Goal: Transaction & Acquisition: Purchase product/service

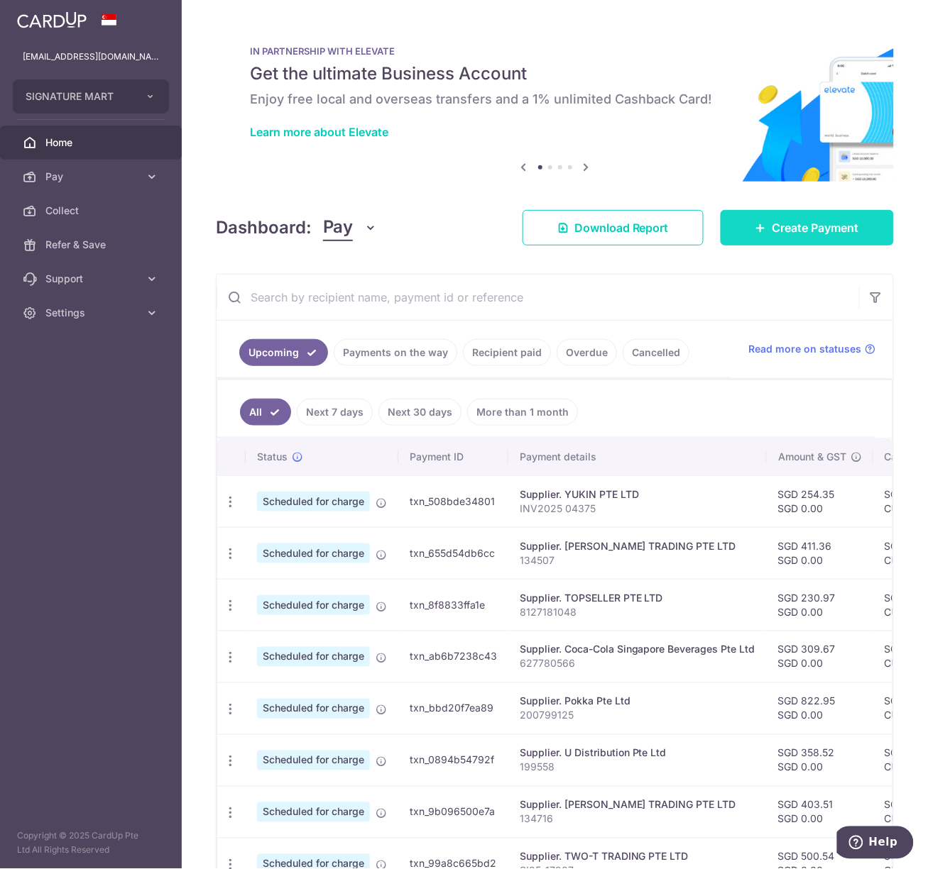
click at [772, 230] on span "Create Payment" at bounding box center [815, 227] width 87 height 17
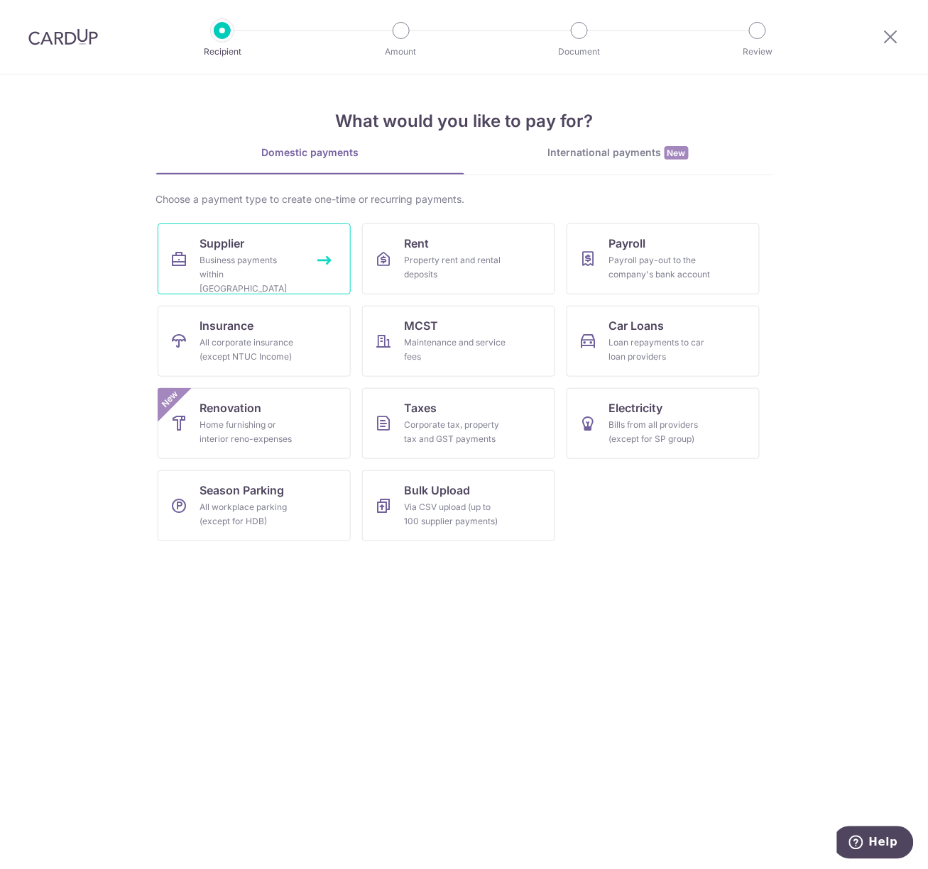
click at [299, 255] on div "Business payments within Singapore" at bounding box center [251, 274] width 102 height 43
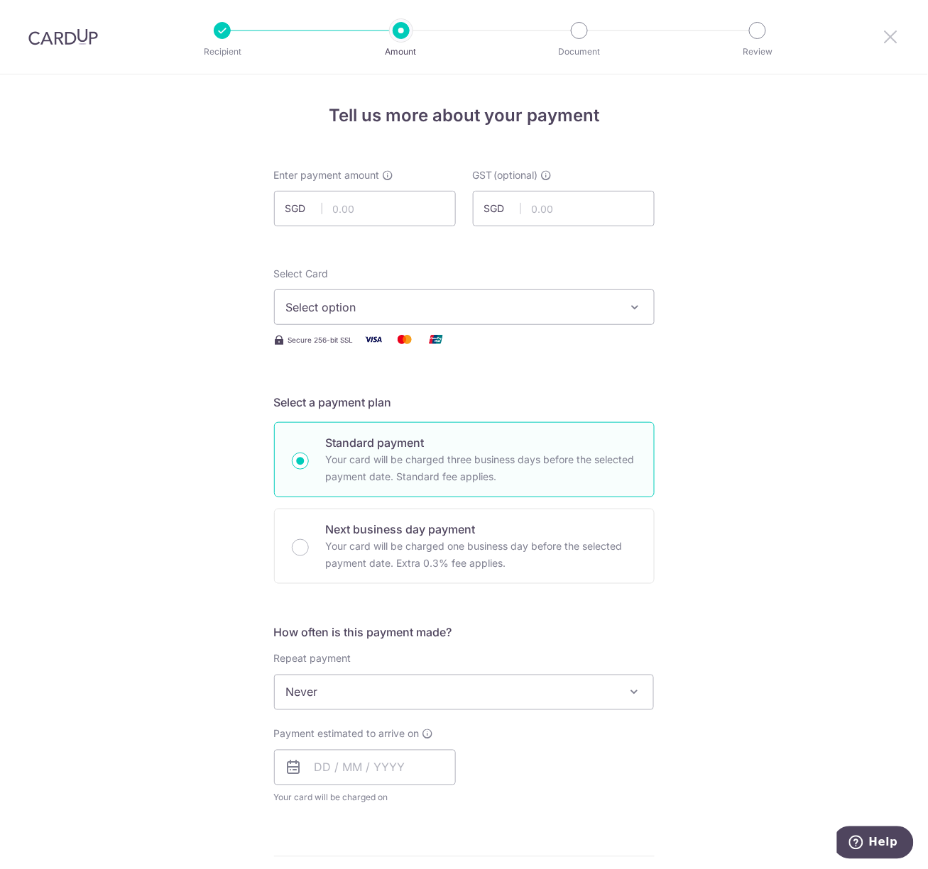
click at [893, 36] on icon at bounding box center [890, 37] width 17 height 18
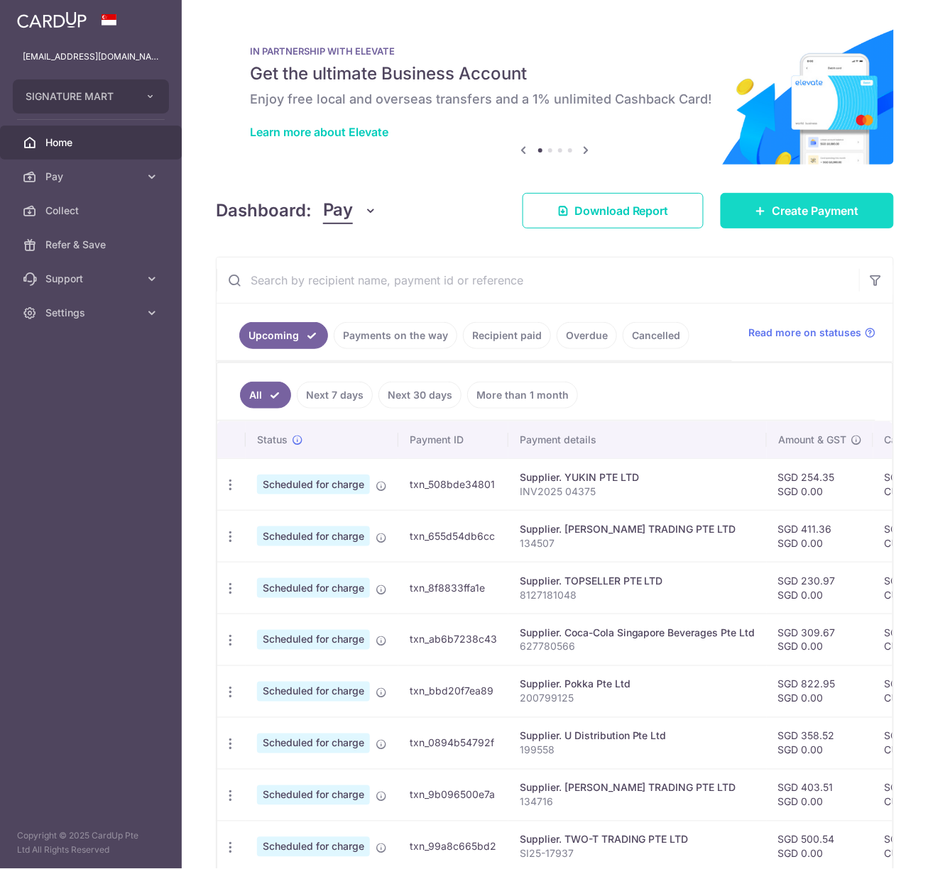
click at [811, 208] on span "Create Payment" at bounding box center [815, 210] width 87 height 17
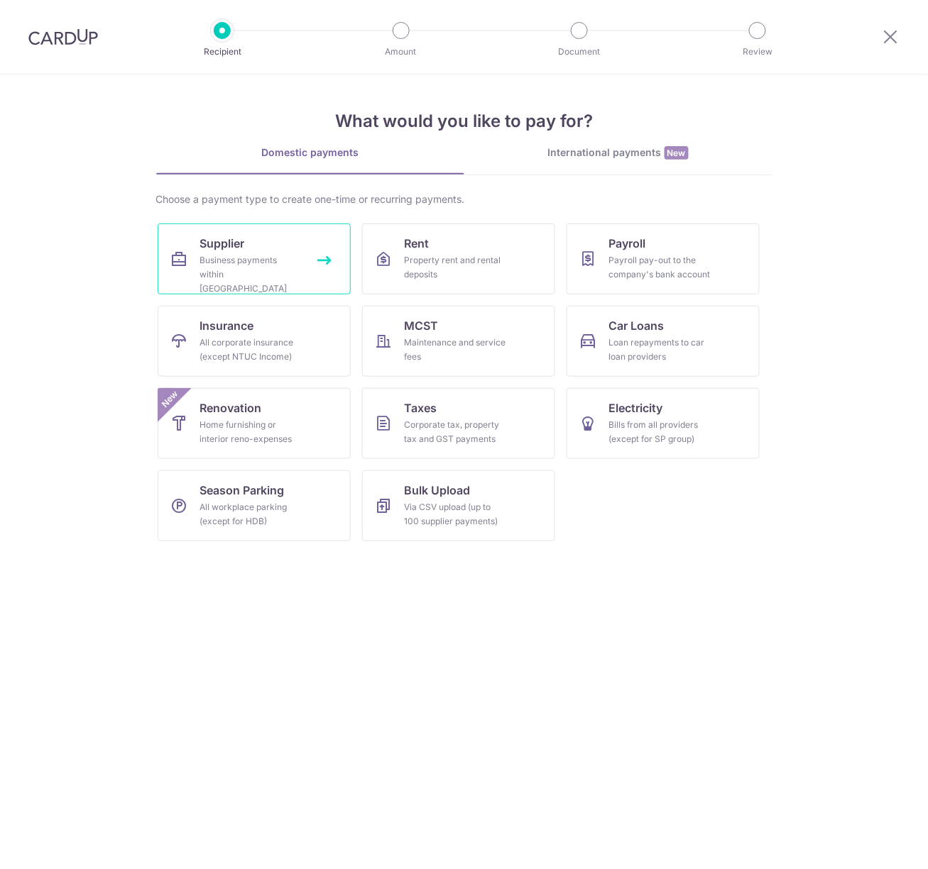
click at [251, 240] on link "Supplier Business payments within Singapore" at bounding box center [254, 259] width 193 height 71
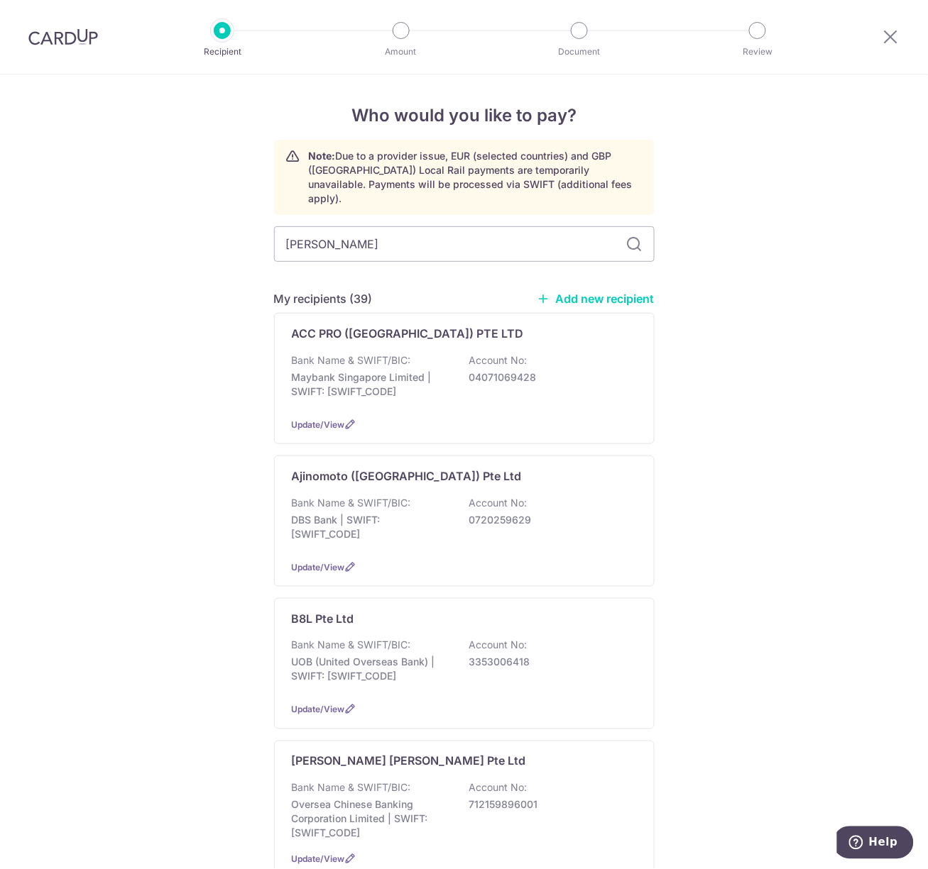
type input "Jia seng"
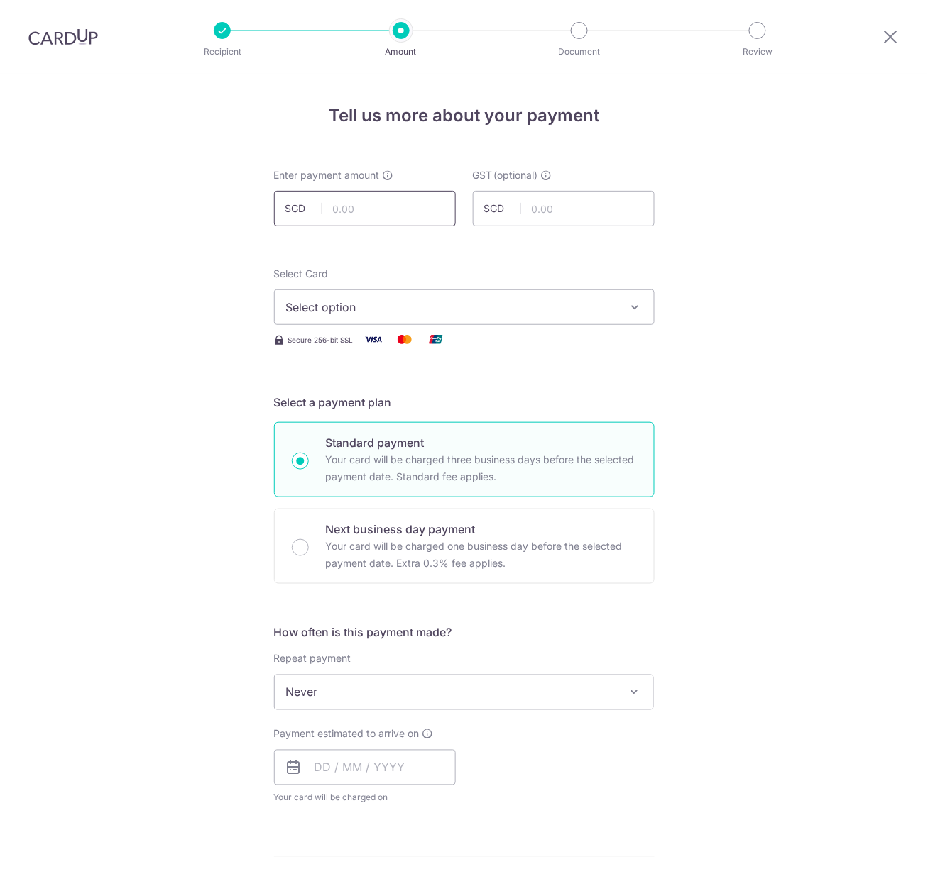
drag, startPoint x: 0, startPoint y: 0, endPoint x: 339, endPoint y: 198, distance: 392.8
click at [339, 198] on input "text" at bounding box center [365, 208] width 182 height 35
type input "205.03"
drag, startPoint x: 200, startPoint y: 304, endPoint x: 324, endPoint y: 288, distance: 124.6
click at [207, 304] on div "Tell us more about your payment Enter payment amount SGD 205.03 205.03 GST (opt…" at bounding box center [464, 764] width 928 height 1379
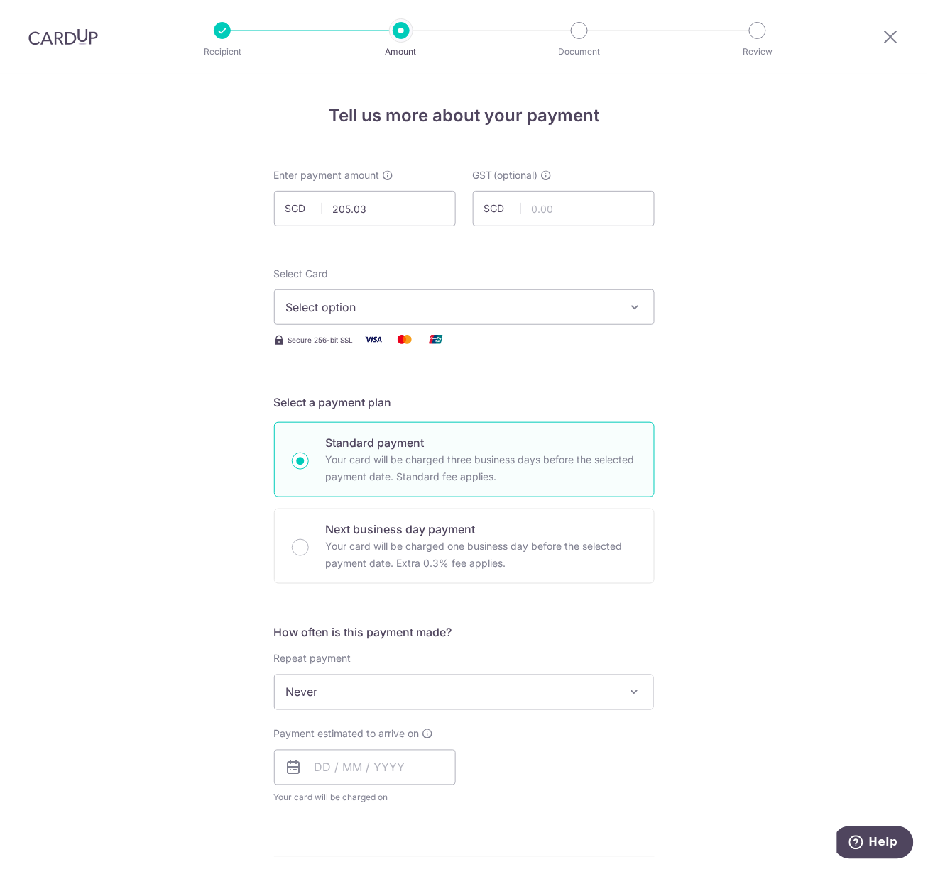
click at [344, 302] on span "Select option" at bounding box center [451, 307] width 331 height 17
click at [348, 397] on link "**** 0038" at bounding box center [464, 409] width 379 height 34
click at [185, 554] on div "Tell us more about your payment Enter payment amount SGD 205.03 205.03 GST (opt…" at bounding box center [464, 764] width 928 height 1379
click at [323, 783] on input "text" at bounding box center [365, 767] width 182 height 35
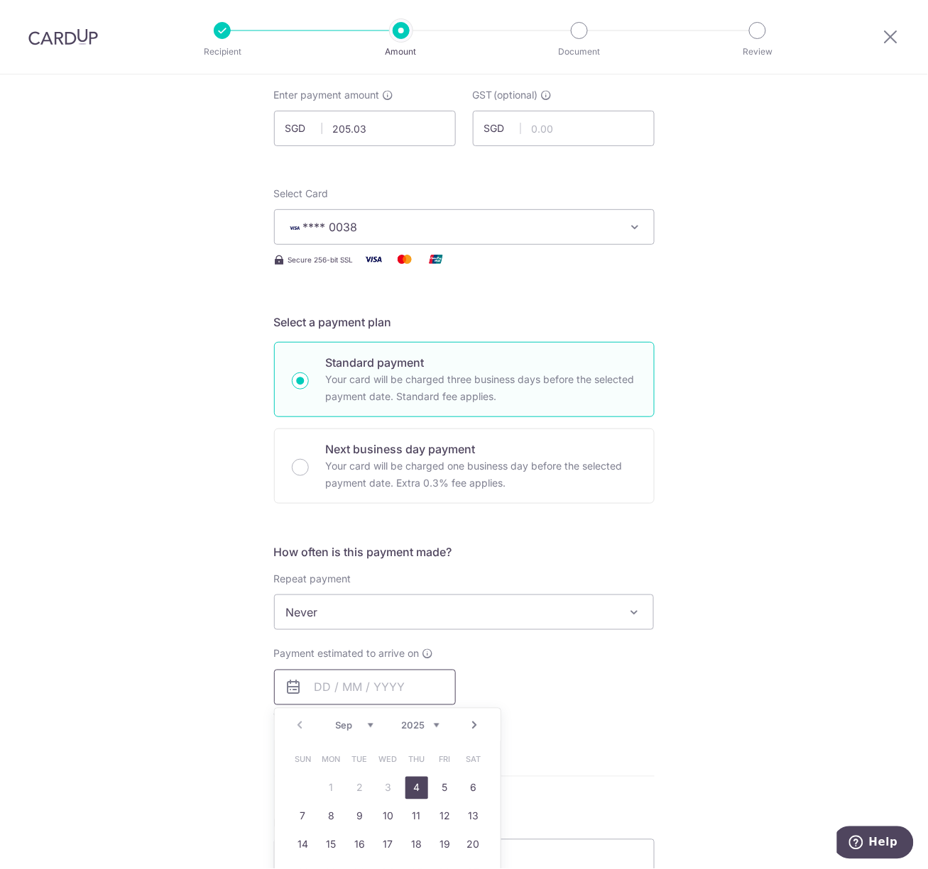
scroll to position [319, 0]
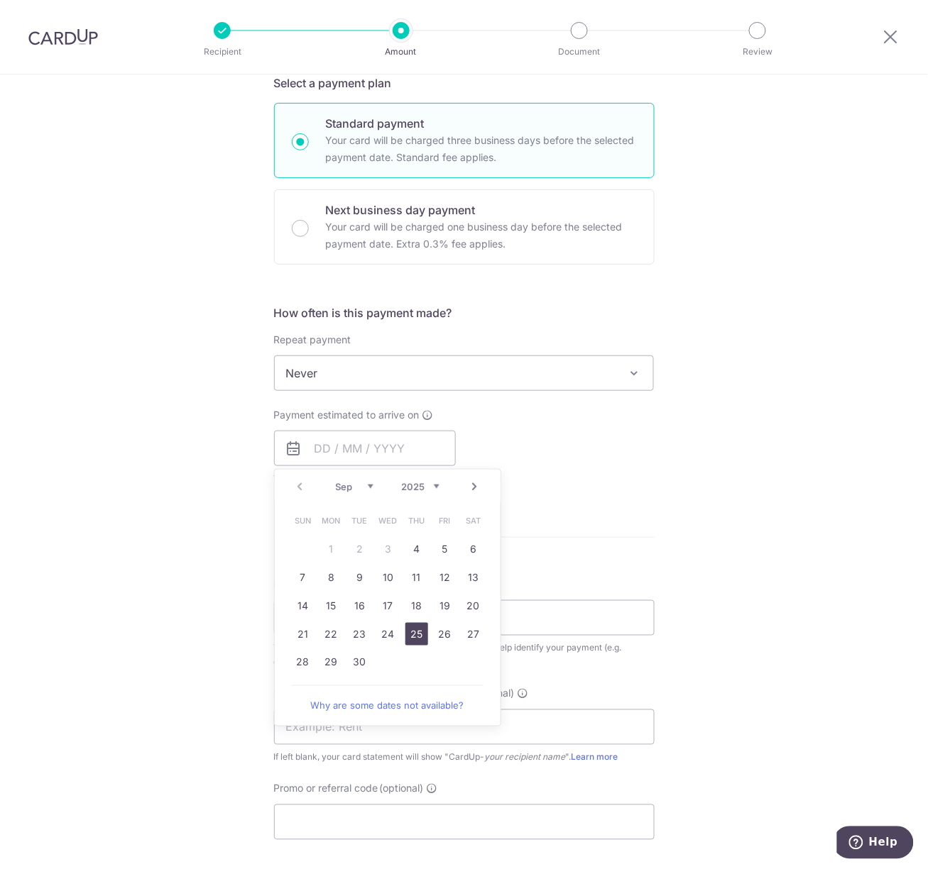
click at [411, 630] on link "25" at bounding box center [416, 634] width 23 height 23
type input "25/09/2025"
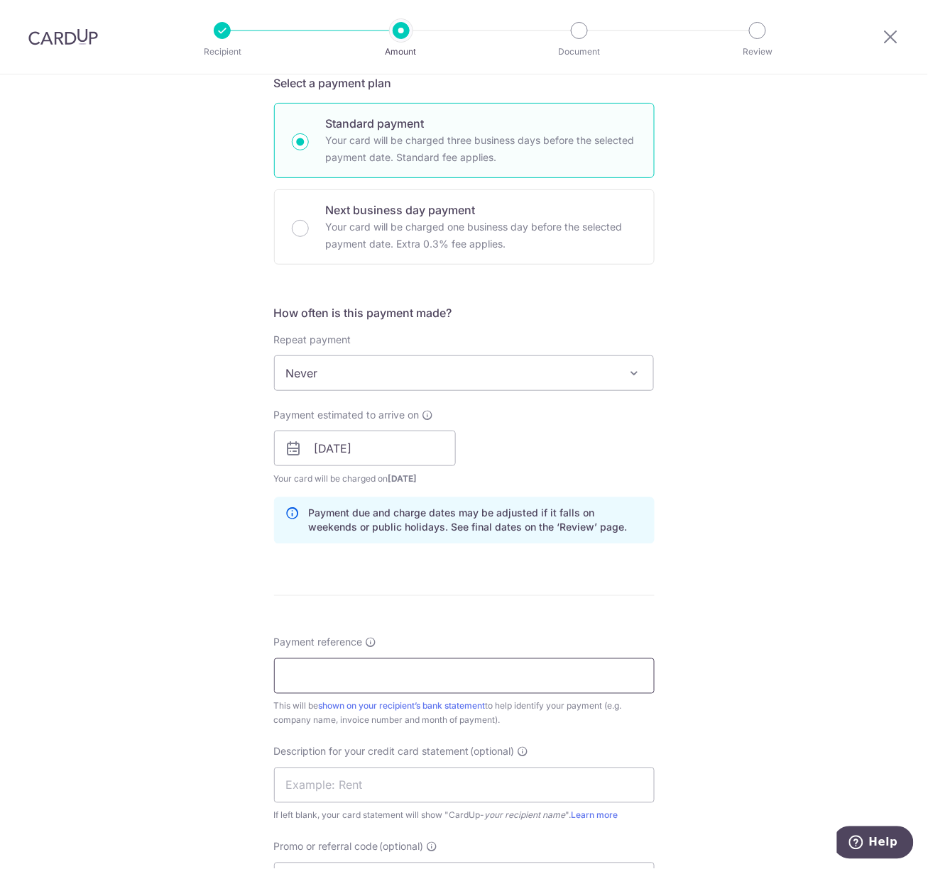
drag, startPoint x: 383, startPoint y: 678, endPoint x: 373, endPoint y: 673, distance: 11.7
click at [383, 678] on input "Payment reference" at bounding box center [464, 676] width 380 height 35
drag, startPoint x: 450, startPoint y: 683, endPoint x: 429, endPoint y: 741, distance: 61.1
click at [450, 683] on input "Payment reference" at bounding box center [464, 676] width 380 height 35
paste input "134803"
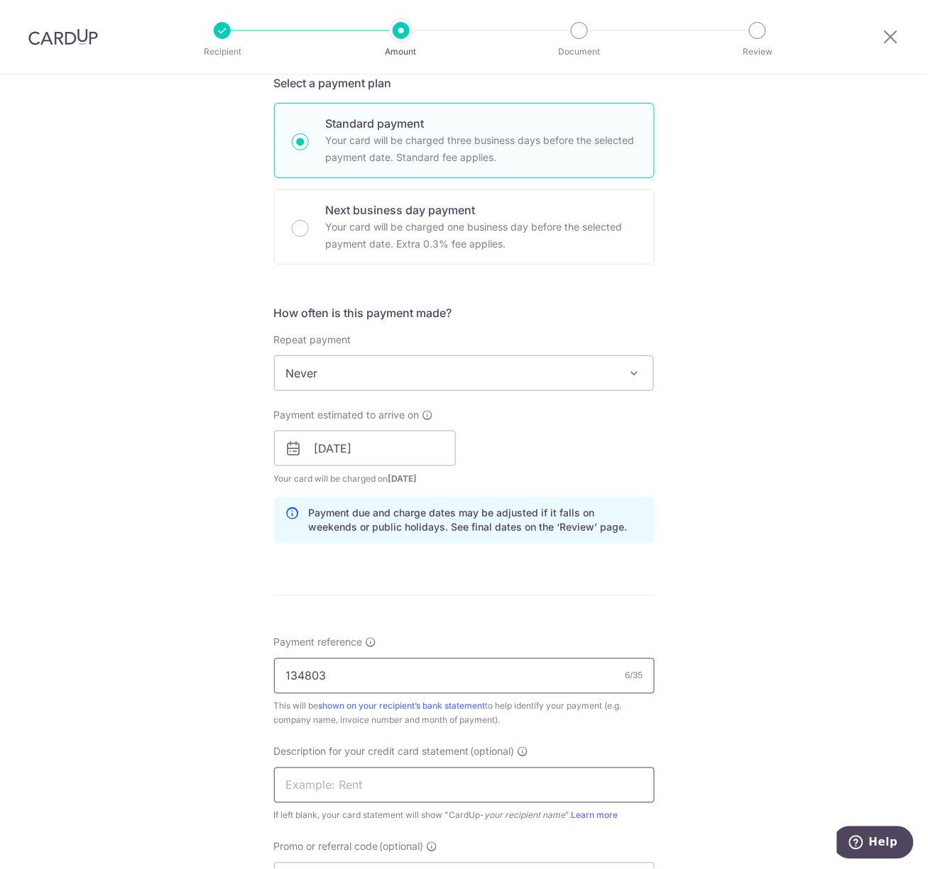
type input "134803"
click at [377, 790] on input "text" at bounding box center [464, 785] width 380 height 35
type input "Signature Mart"
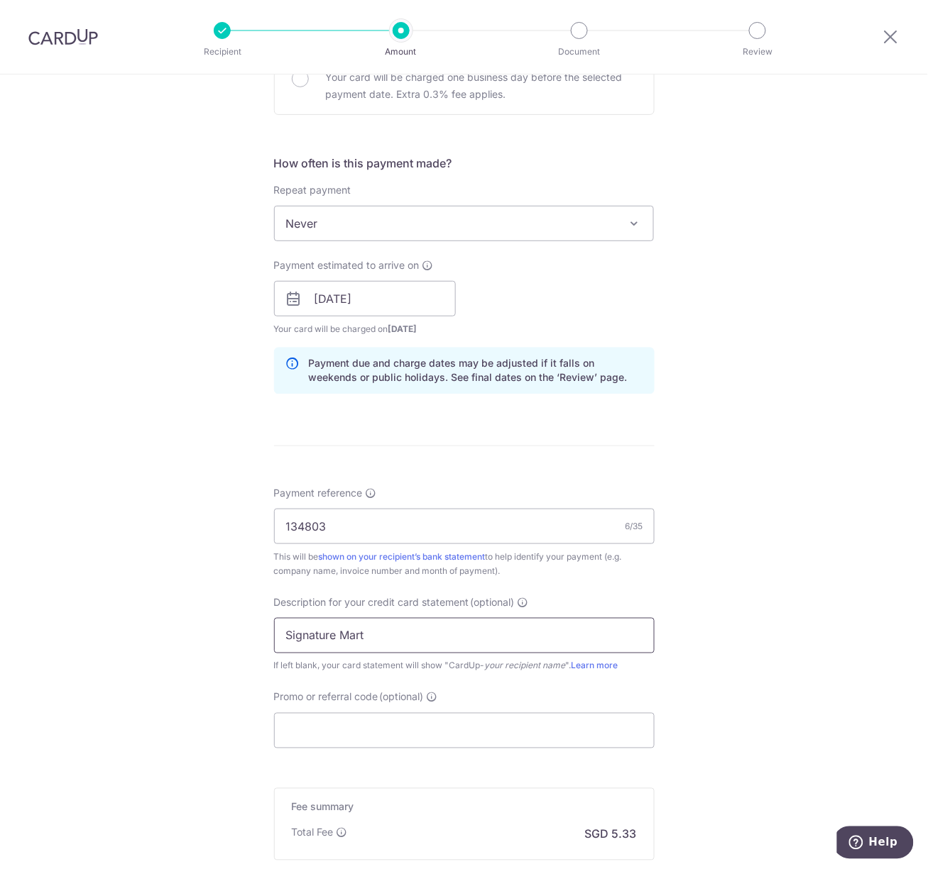
scroll to position [639, 0]
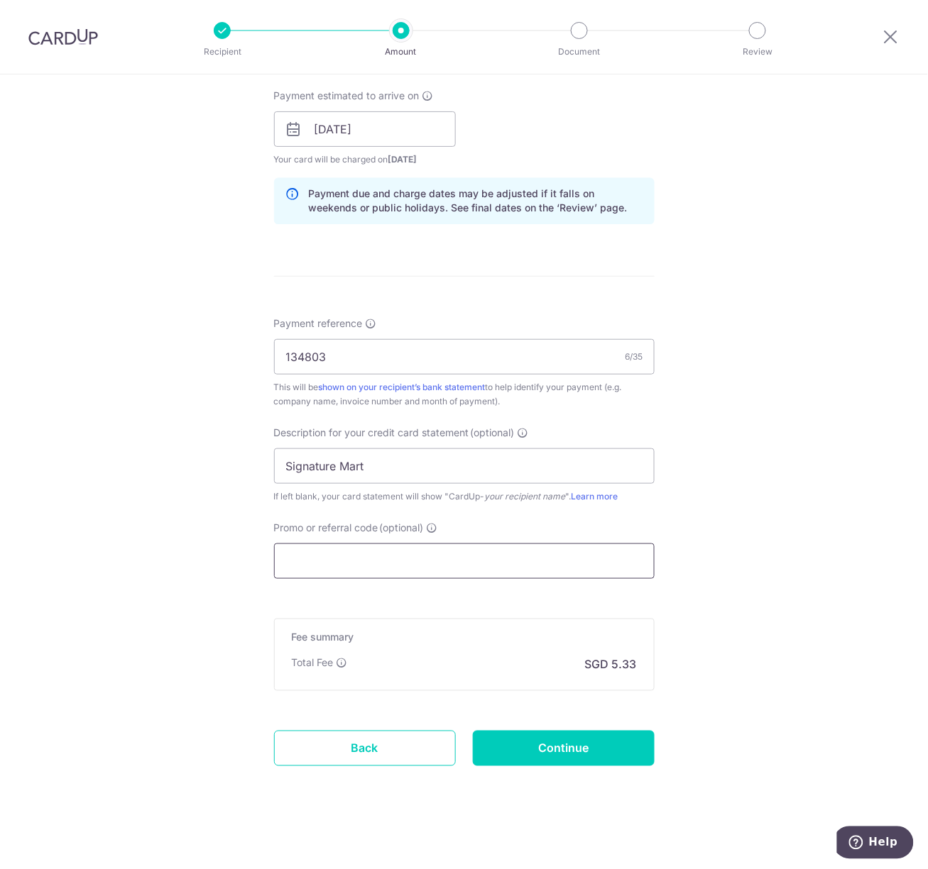
click at [331, 573] on input "Promo or referral code (optional)" at bounding box center [464, 561] width 380 height 35
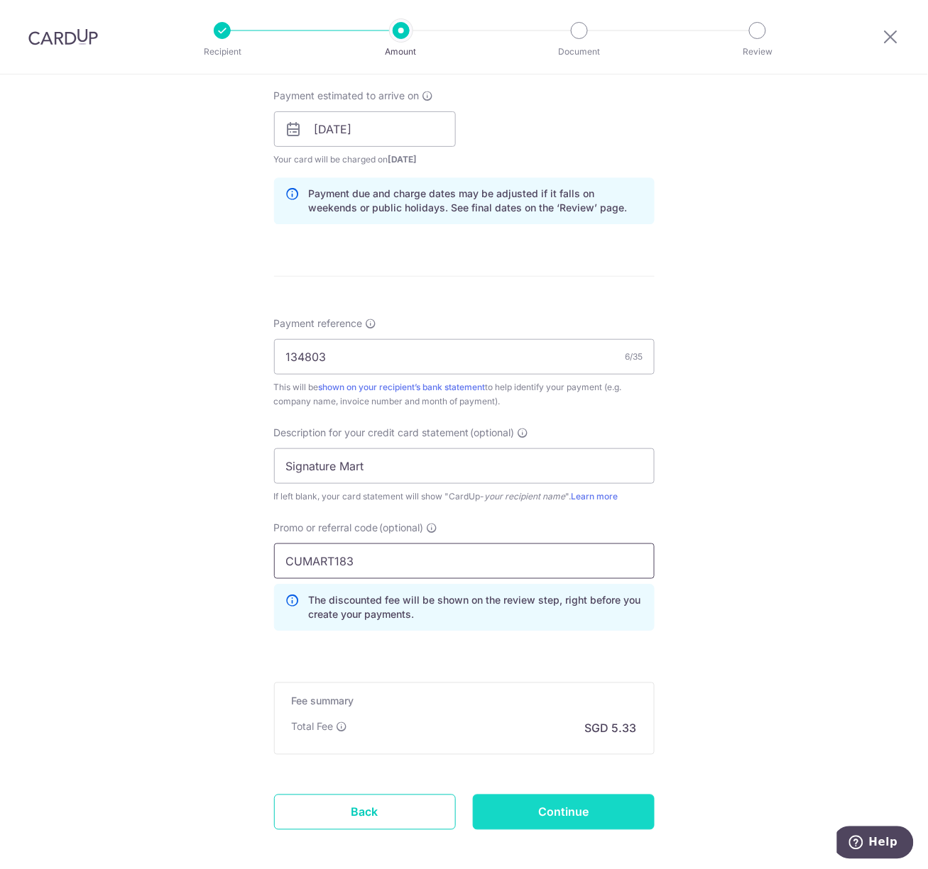
type input "CUMART183"
click at [573, 822] on input "Continue" at bounding box center [564, 812] width 182 height 35
type input "Create Schedule"
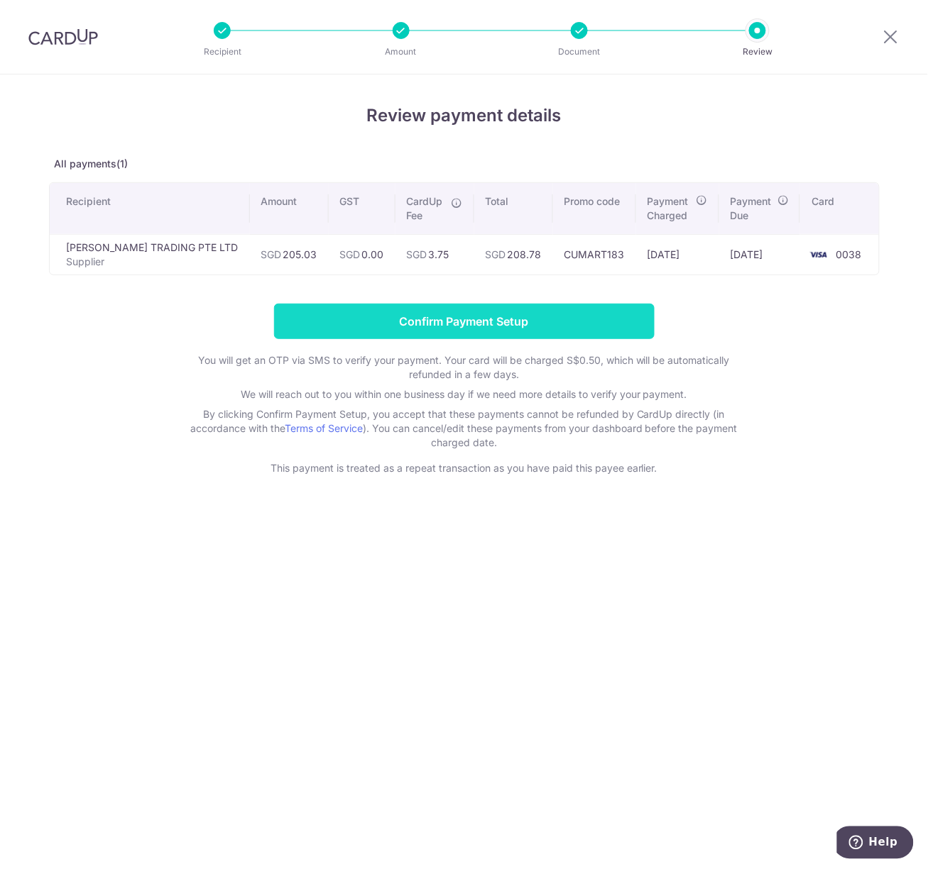
click at [403, 319] on input "Confirm Payment Setup" at bounding box center [464, 321] width 380 height 35
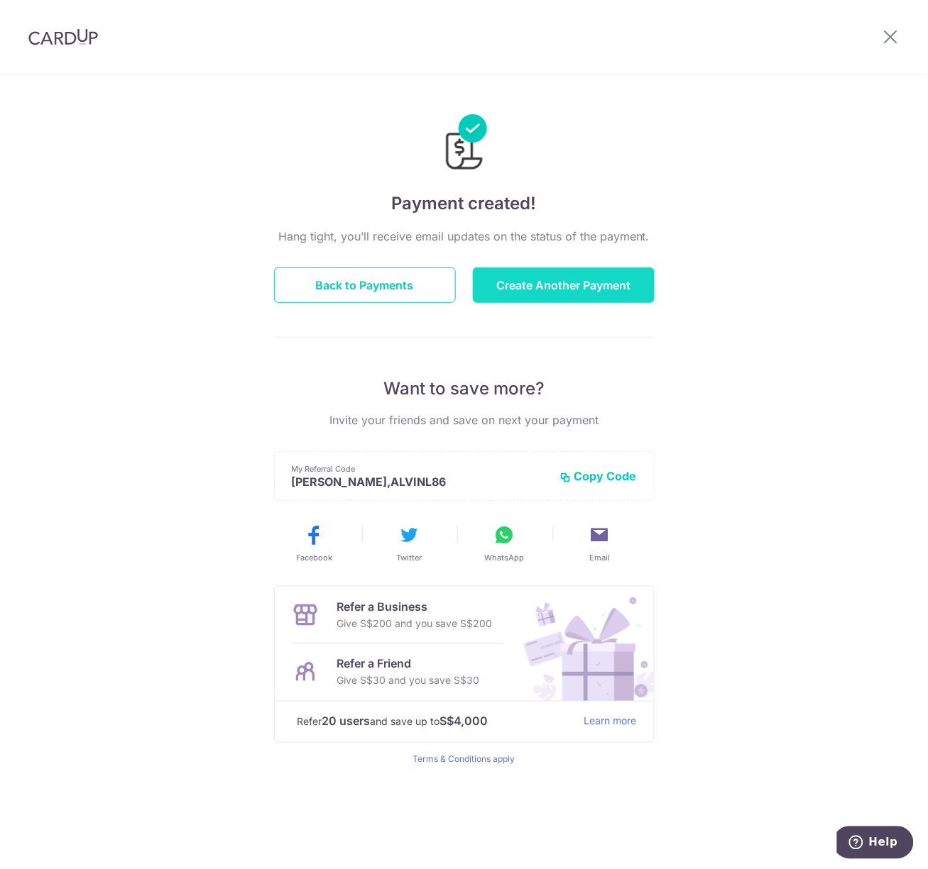
click at [547, 284] on button "Create Another Payment" at bounding box center [564, 285] width 182 height 35
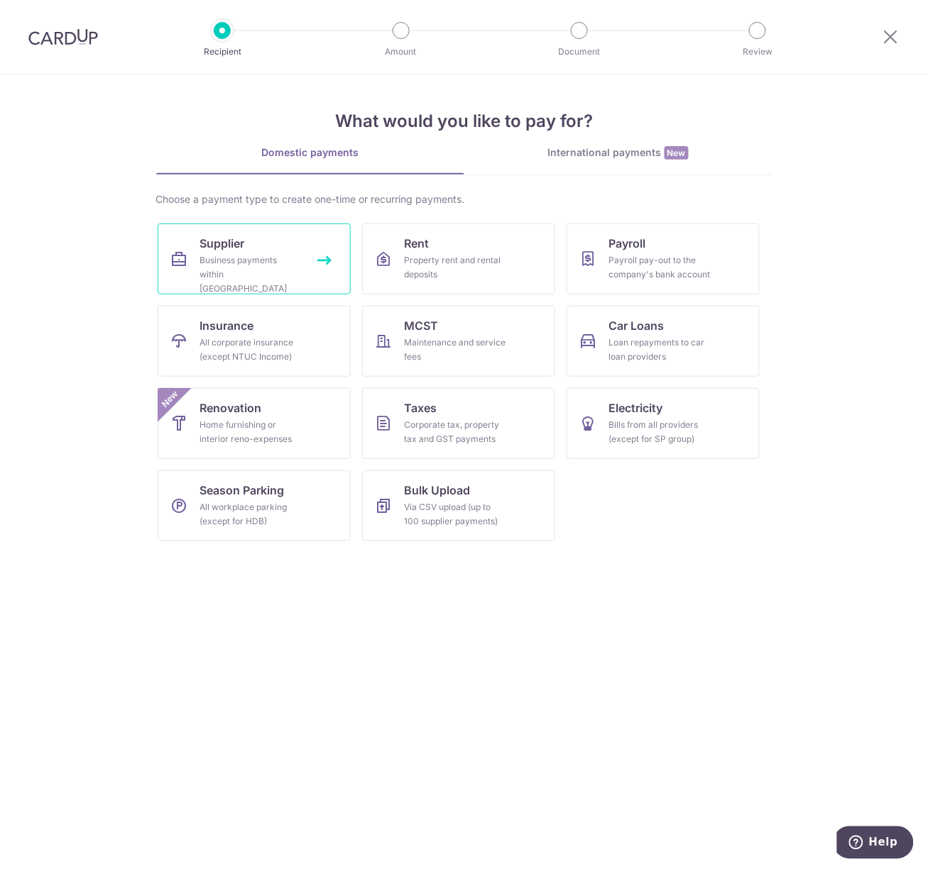
click at [256, 276] on div "Business payments within Singapore" at bounding box center [251, 274] width 102 height 43
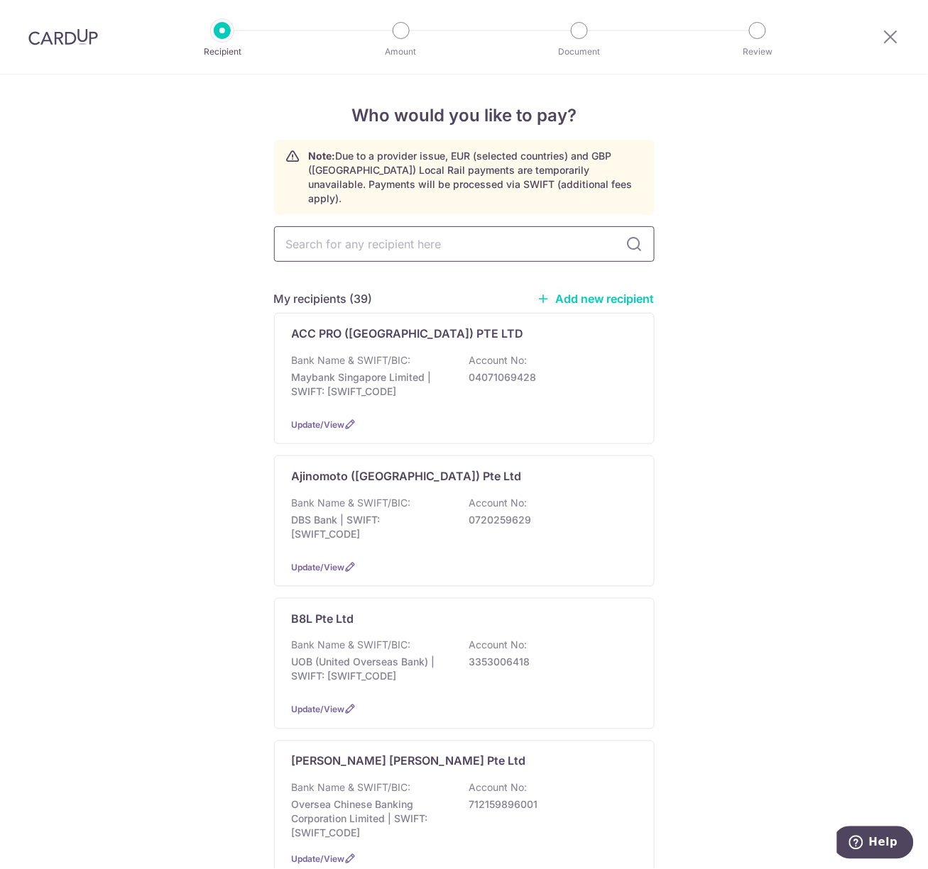
click at [362, 238] on input "text" at bounding box center [464, 243] width 380 height 35
type input "[PERSON_NAME]"
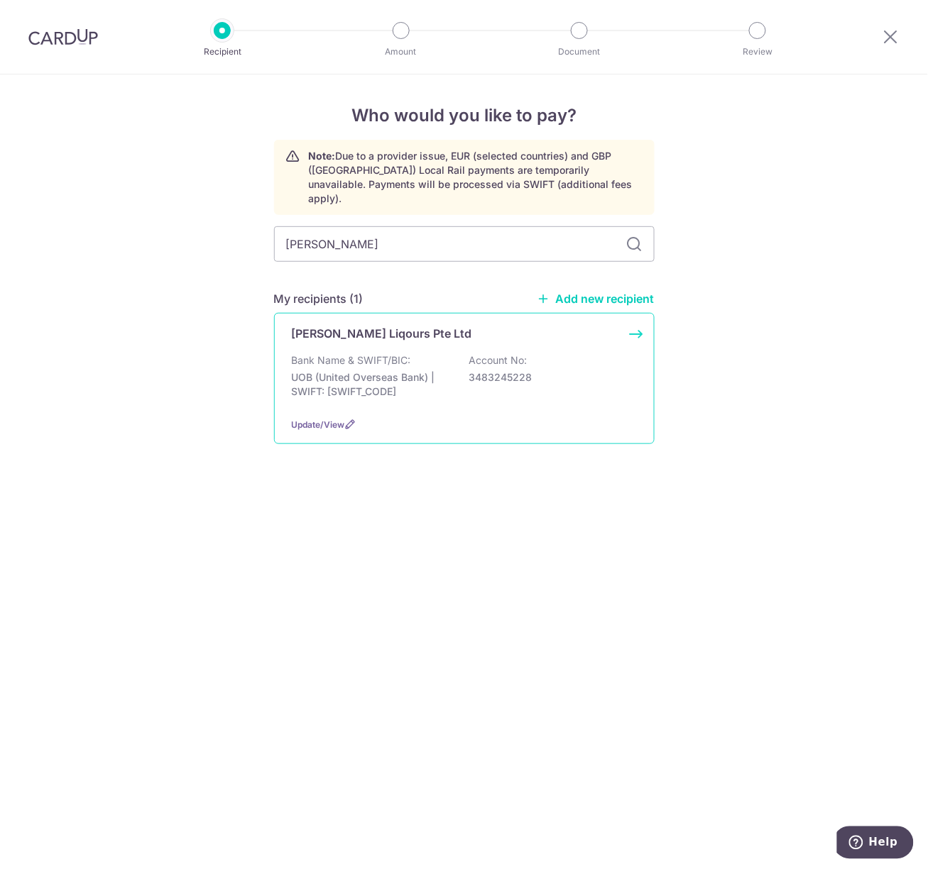
click at [427, 353] on div "Bank Name & SWIFT/BIC: UOB (United Overseas Bank) | SWIFT: [SWIFT_CODE] Account…" at bounding box center [464, 379] width 345 height 53
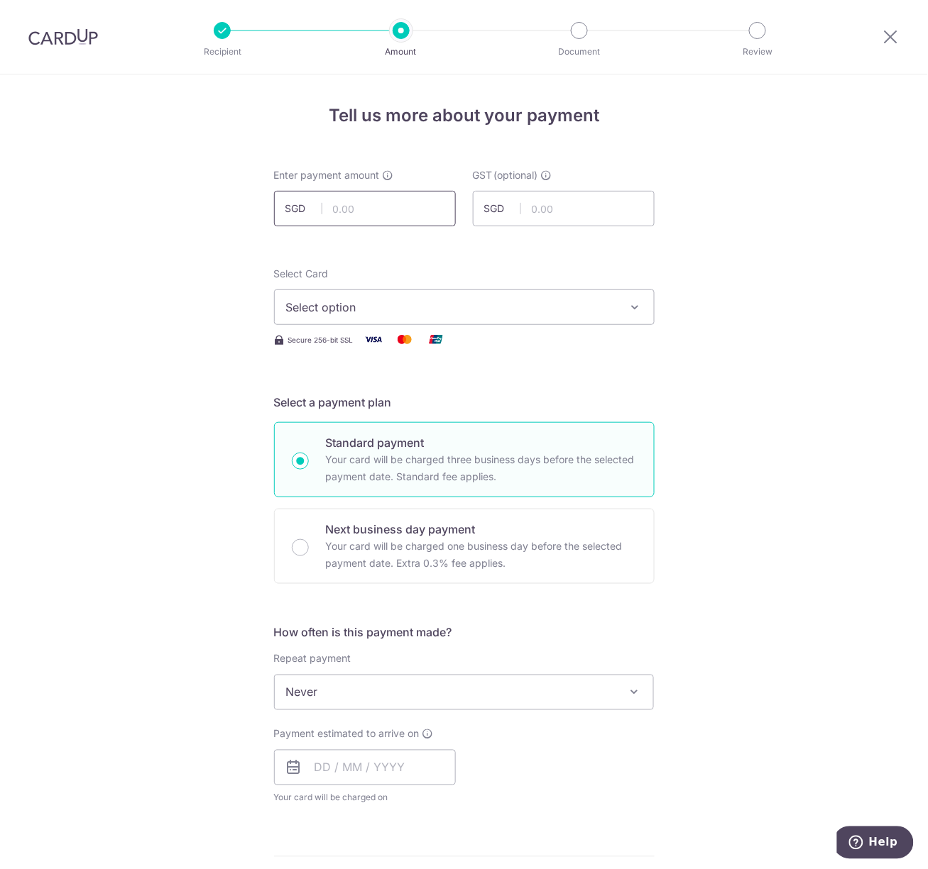
drag, startPoint x: 334, startPoint y: 209, endPoint x: 188, endPoint y: 287, distance: 165.7
click at [334, 209] on input "text" at bounding box center [365, 208] width 182 height 35
drag, startPoint x: 349, startPoint y: 214, endPoint x: 350, endPoint y: 225, distance: 10.7
click at [349, 214] on input "text" at bounding box center [365, 208] width 182 height 35
paste input "$550.45"
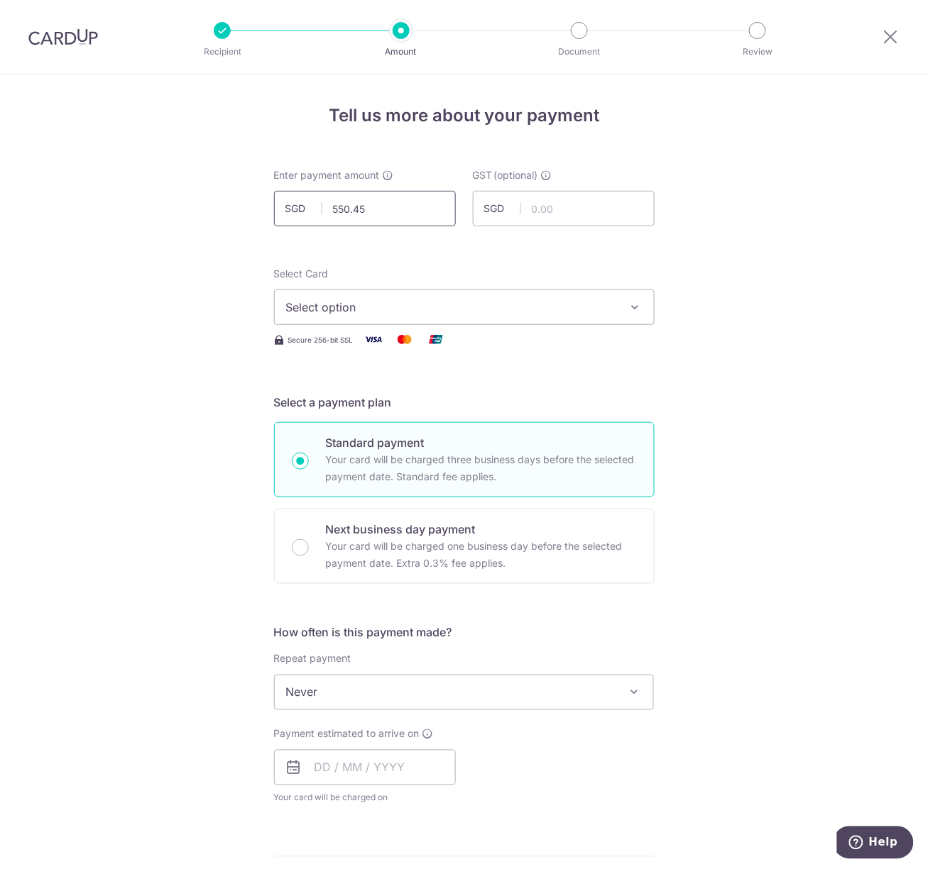
type input "550.45"
click at [309, 309] on span "Select option" at bounding box center [451, 307] width 331 height 17
click at [358, 393] on link "**** 0038" at bounding box center [464, 409] width 379 height 34
click at [323, 762] on input "text" at bounding box center [365, 767] width 182 height 35
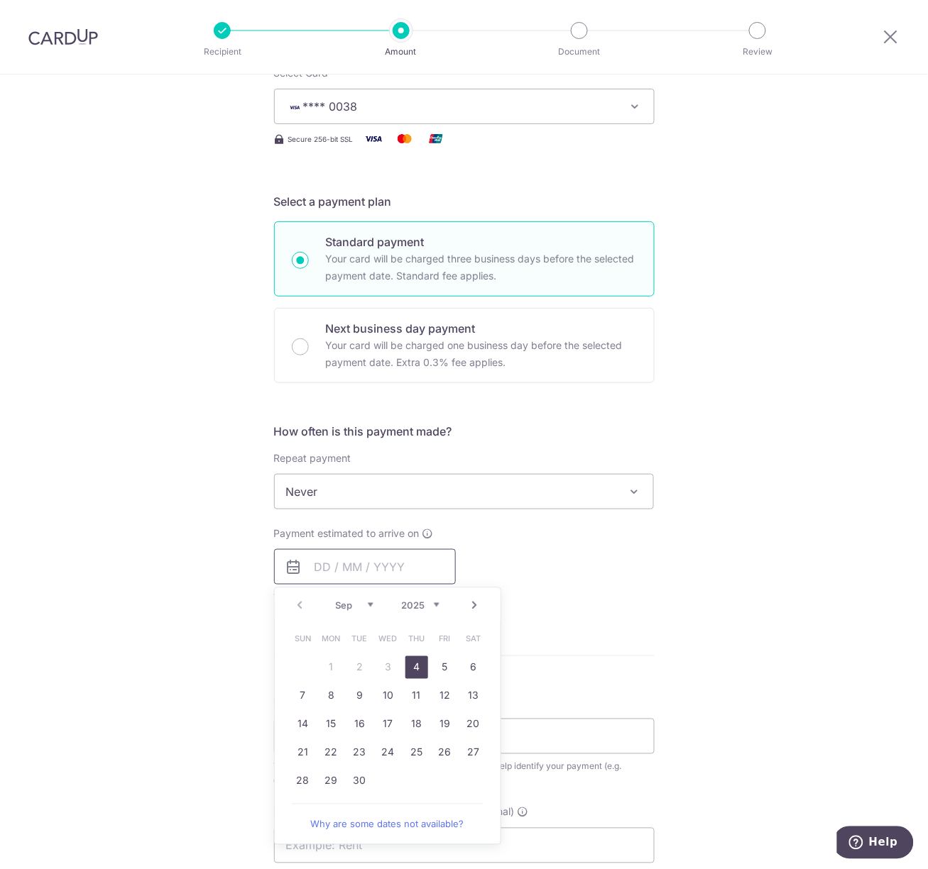
scroll to position [213, 0]
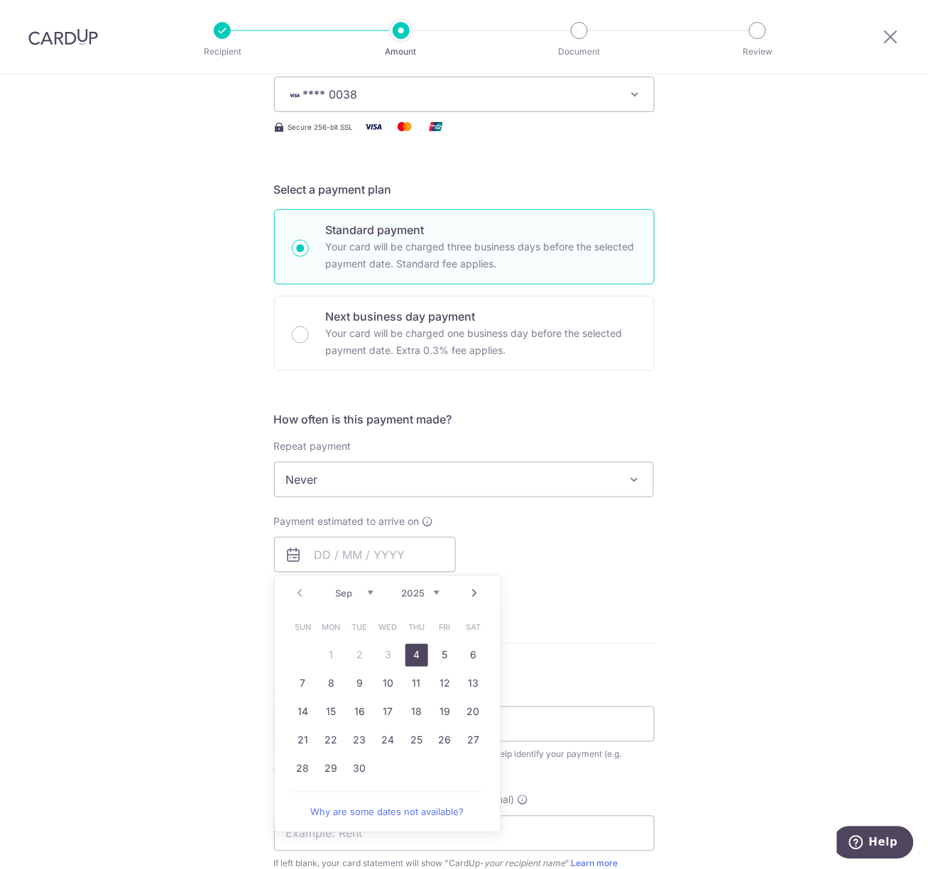
click at [408, 650] on link "4" at bounding box center [416, 655] width 23 height 23
type input "04/09/2025"
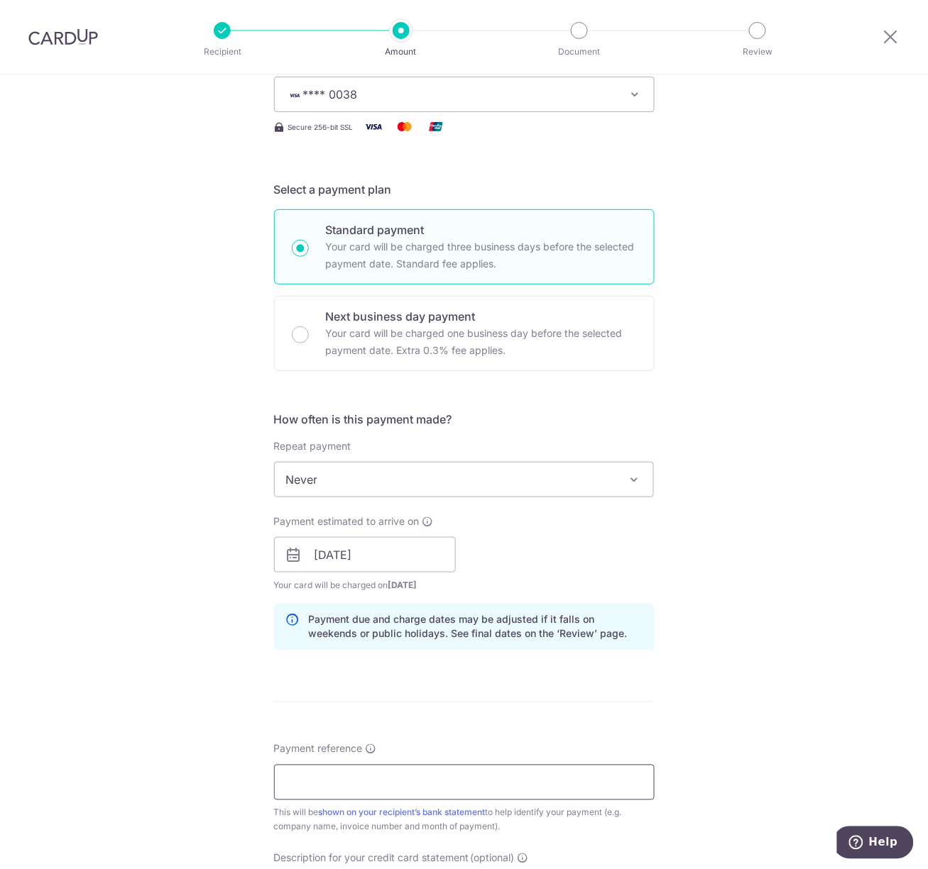
drag, startPoint x: 390, startPoint y: 767, endPoint x: 386, endPoint y: 781, distance: 13.9
click at [390, 767] on input "Payment reference" at bounding box center [464, 782] width 380 height 35
click at [386, 781] on input "Payment reference" at bounding box center [464, 782] width 380 height 35
paste input "A111396"
type input "A111396"
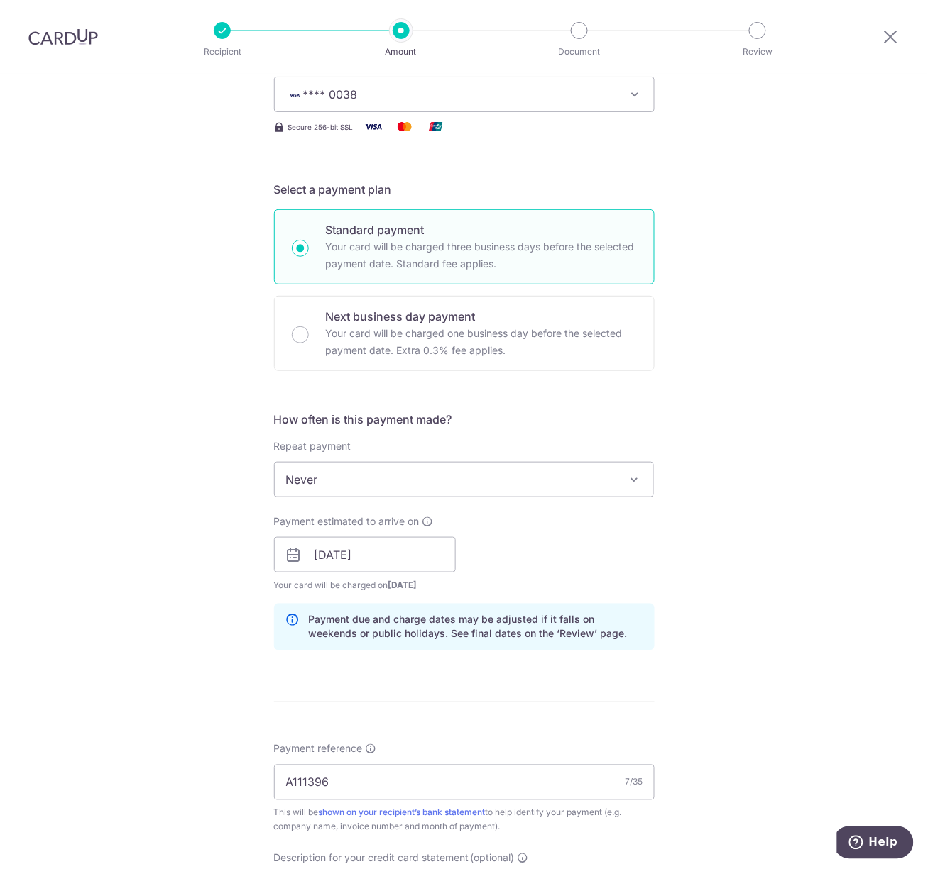
click at [741, 727] on div "Tell us more about your payment Enter payment amount SGD 550.45 550.45 GST (opt…" at bounding box center [464, 580] width 928 height 1437
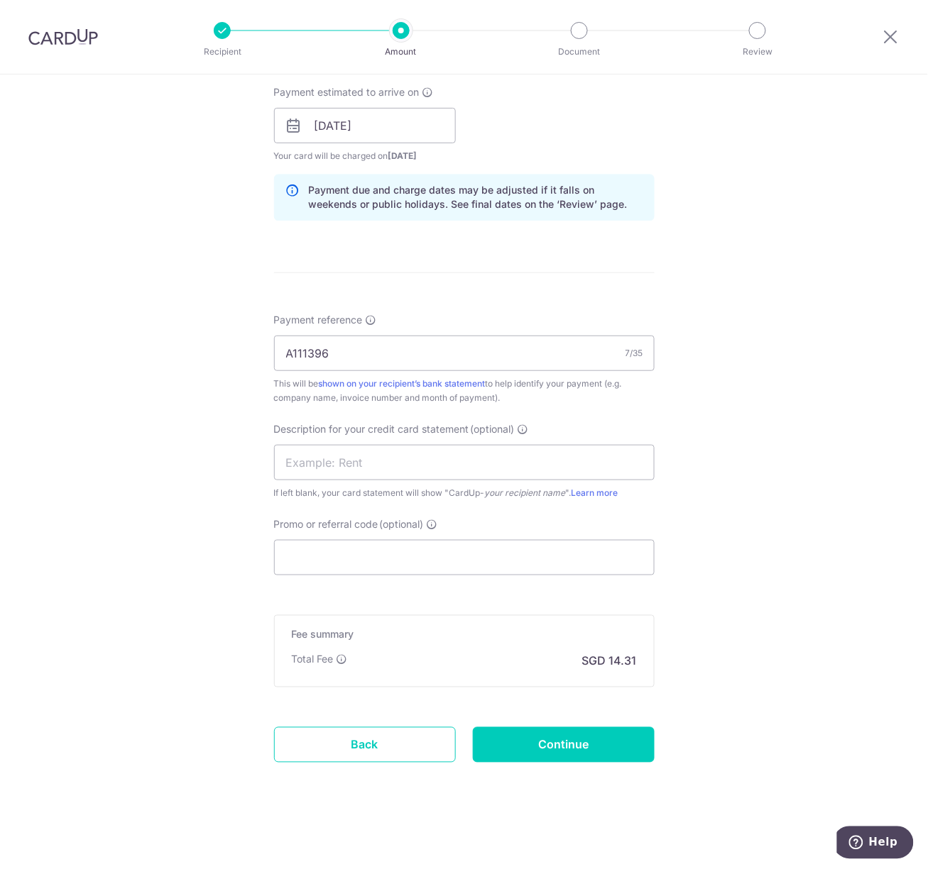
scroll to position [644, 0]
click at [358, 456] on input "text" at bounding box center [464, 462] width 380 height 35
type input "Signature Mart"
click at [341, 557] on input "Promo or referral code (optional)" at bounding box center [464, 557] width 380 height 35
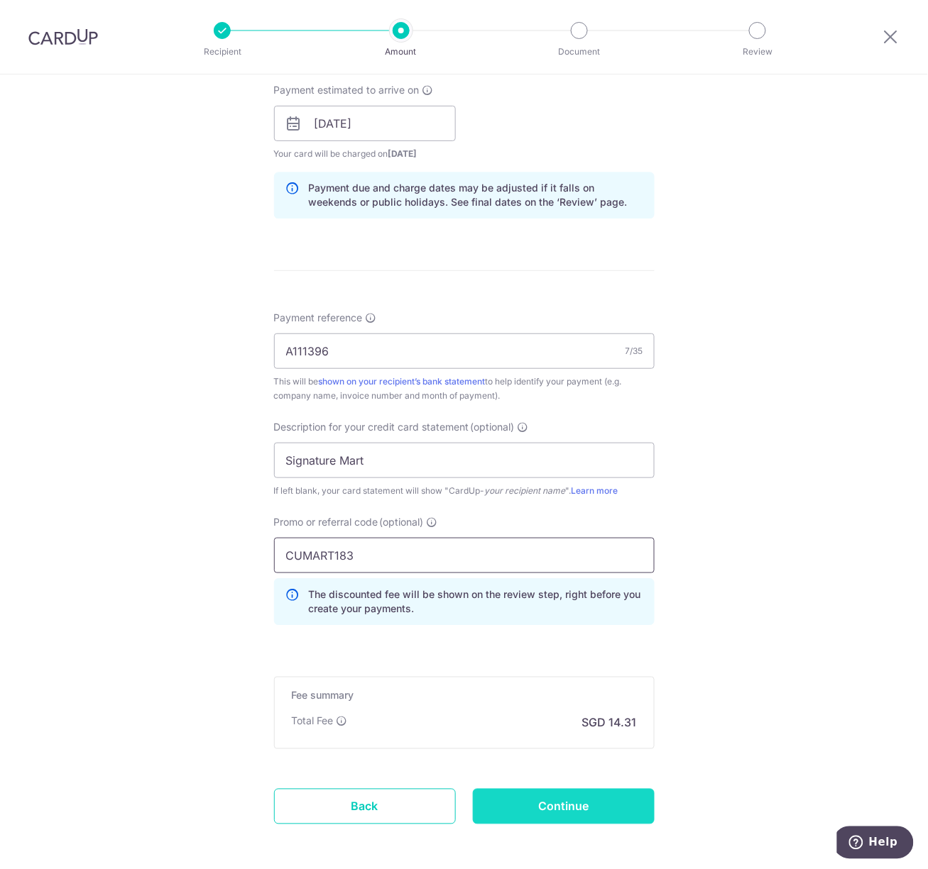
type input "CUMART183"
click at [526, 808] on input "Continue" at bounding box center [564, 806] width 182 height 35
type input "Create Schedule"
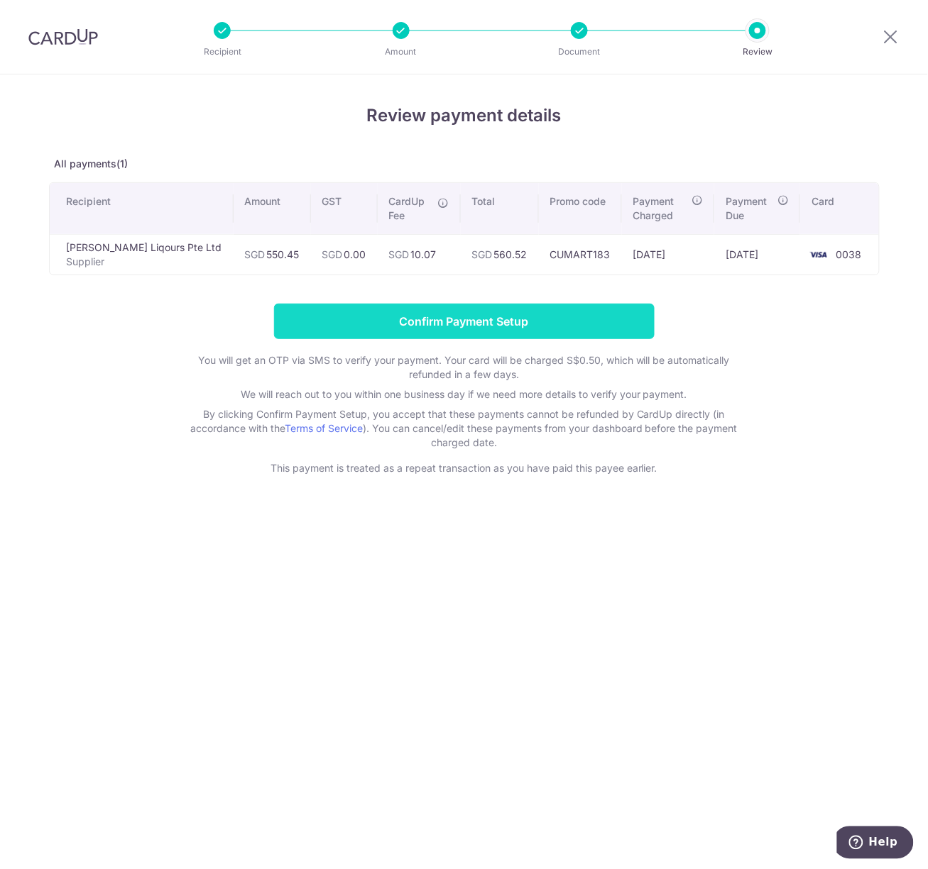
click at [392, 329] on input "Confirm Payment Setup" at bounding box center [464, 321] width 380 height 35
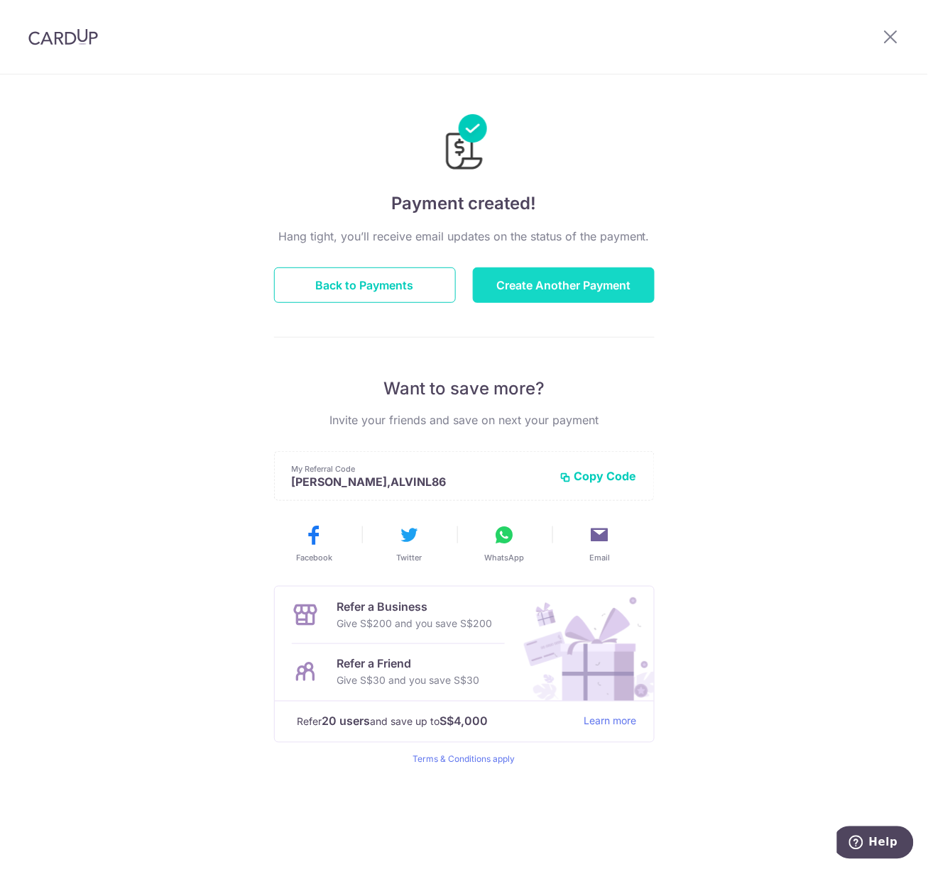
click at [535, 284] on button "Create Another Payment" at bounding box center [564, 285] width 182 height 35
